Goal: Complete application form

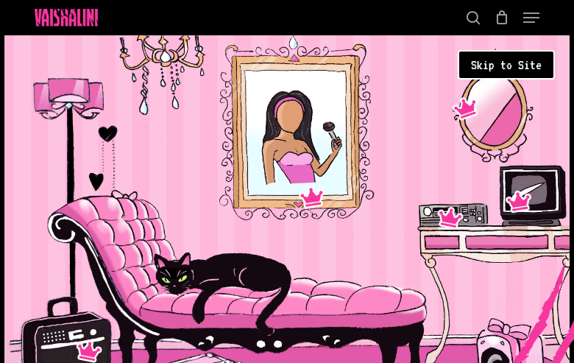
type input "bFCPixtGZMkf"
type input "[EMAIL_ADDRESS][DOMAIN_NAME]"
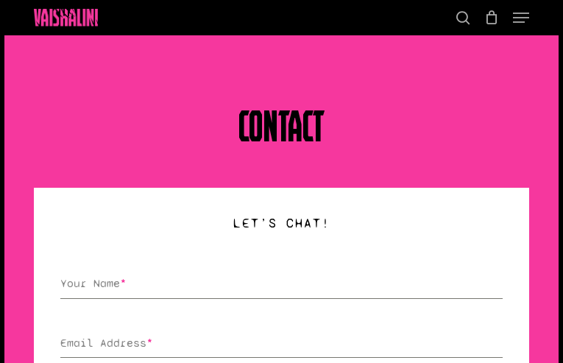
type input "keYBVQuVhKt"
type input "[EMAIL_ADDRESS][DOMAIN_NAME]"
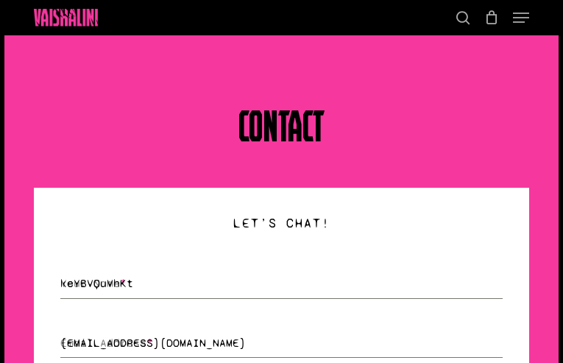
type input "yPTVgvhs"
type input "UhmvxRLDwUS"
type input "qmSiTlPL"
select select "management"
